Goal: Transaction & Acquisition: Purchase product/service

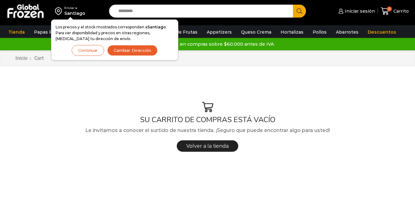
click at [164, 12] on input "Search input" at bounding box center [202, 11] width 175 height 13
click at [134, 48] on button "Cambiar Dirección" at bounding box center [132, 50] width 50 height 11
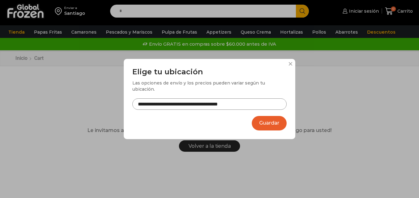
click at [270, 116] on button "Guardar" at bounding box center [269, 123] width 35 height 15
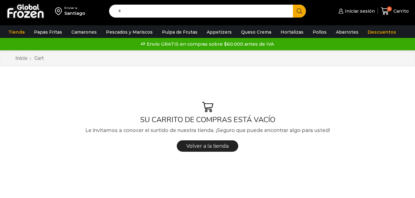
click at [201, 14] on input "*" at bounding box center [202, 11] width 175 height 13
type input "*****"
click at [293, 5] on button "Search" at bounding box center [299, 11] width 13 height 13
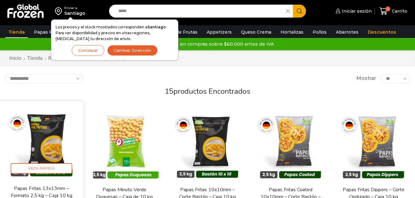
click at [53, 146] on img at bounding box center [41, 143] width 74 height 74
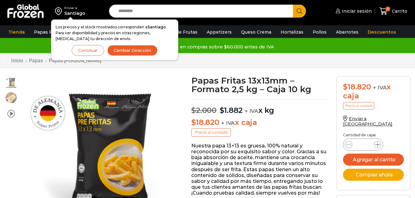
click at [375, 142] on icon at bounding box center [377, 144] width 5 height 5
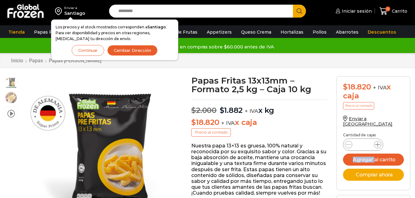
click at [375, 142] on icon at bounding box center [377, 144] width 5 height 5
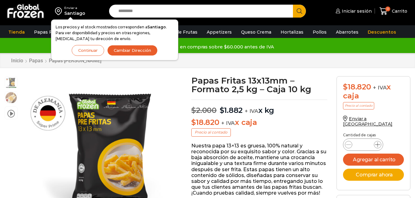
click at [379, 142] on icon at bounding box center [377, 144] width 5 height 5
type input "**"
click at [360, 154] on button "Agregar al carrito" at bounding box center [373, 160] width 61 height 12
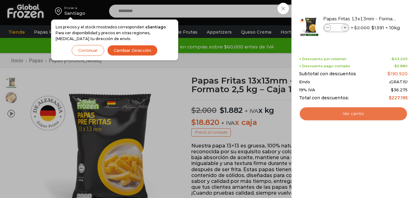
click at [360, 114] on link "Ver carrito" at bounding box center [353, 114] width 108 height 14
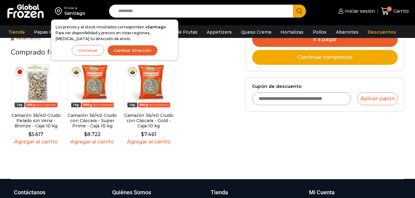
scroll to position [170, 0]
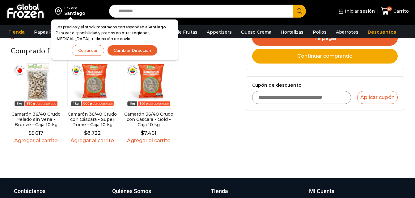
click at [72, 163] on div "Carrito de compras Checkout Estado del pedido ¡Mientras más compras, más ahorra…" at bounding box center [207, 30] width 402 height 295
